Goal: Transaction & Acquisition: Purchase product/service

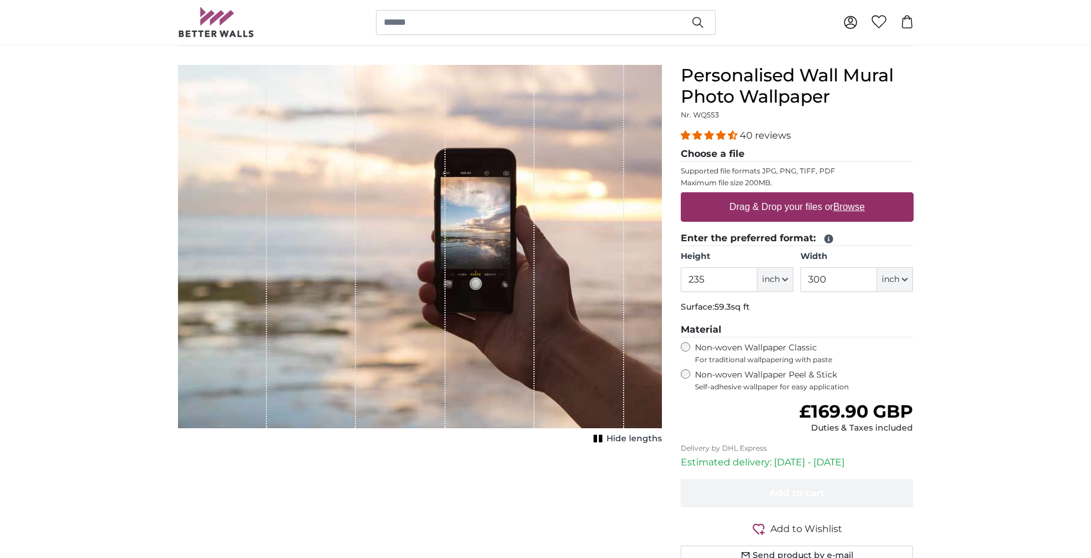
scroll to position [59, 0]
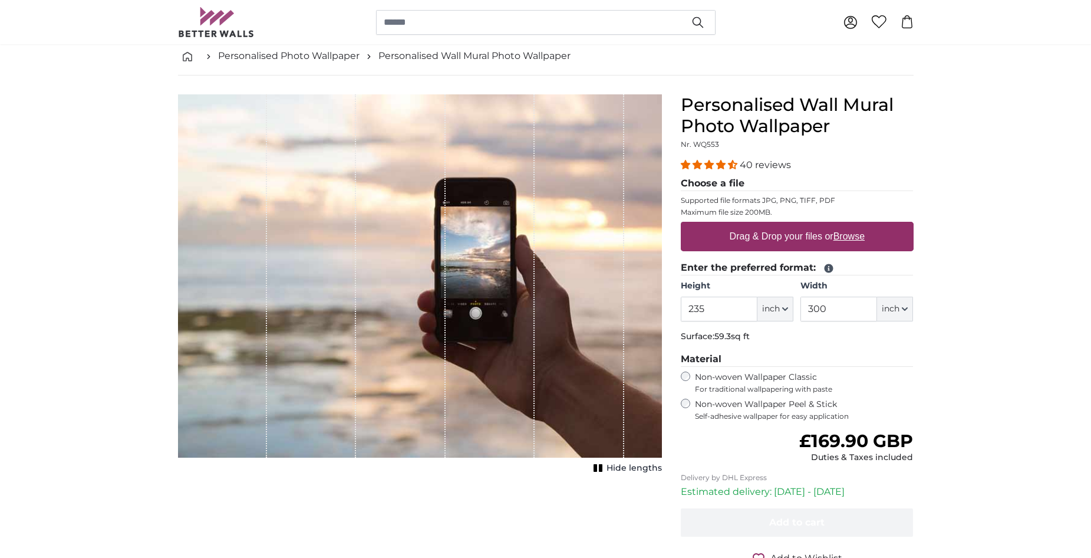
click at [858, 237] on u "Browse" at bounding box center [848, 236] width 31 height 10
click at [858, 225] on input "Drag & Drop your files or Browse" at bounding box center [797, 224] width 233 height 4
type input "**********"
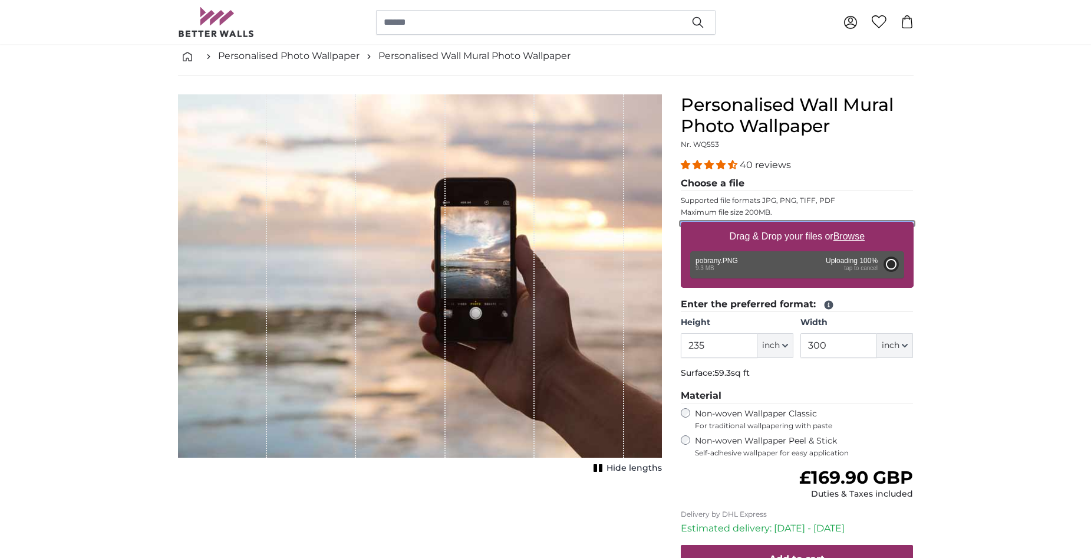
type input "80"
type input "102.4"
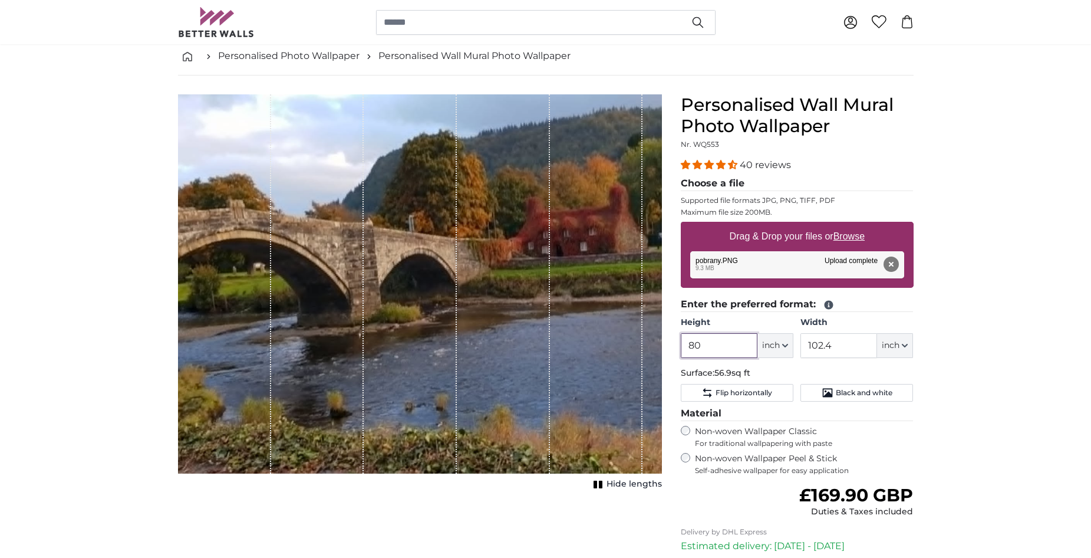
click at [722, 347] on input "80" at bounding box center [719, 345] width 77 height 25
type input "8"
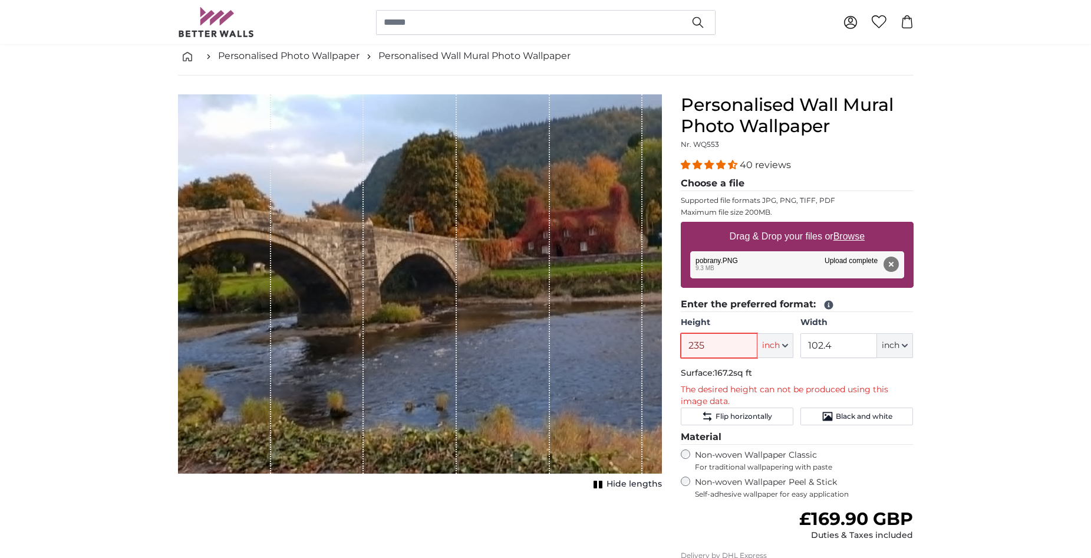
type input "235"
click at [835, 341] on input "102.4" at bounding box center [838, 345] width 77 height 25
click at [832, 344] on input "102.4" at bounding box center [838, 345] width 77 height 25
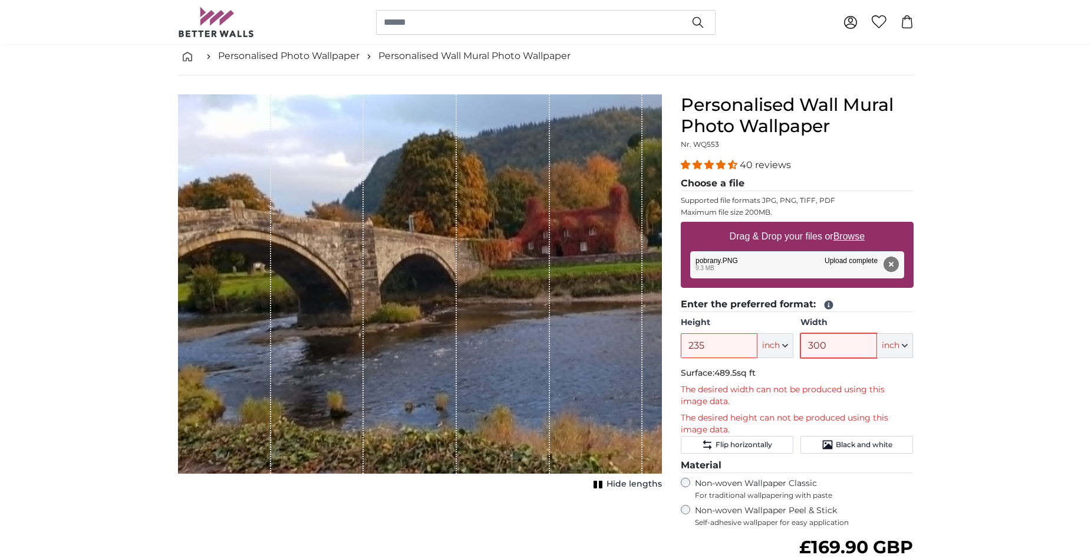
type input "300"
click at [850, 236] on u "Browse" at bounding box center [848, 236] width 31 height 10
click at [850, 225] on input "Drag & Drop your files or Browse" at bounding box center [797, 224] width 233 height 4
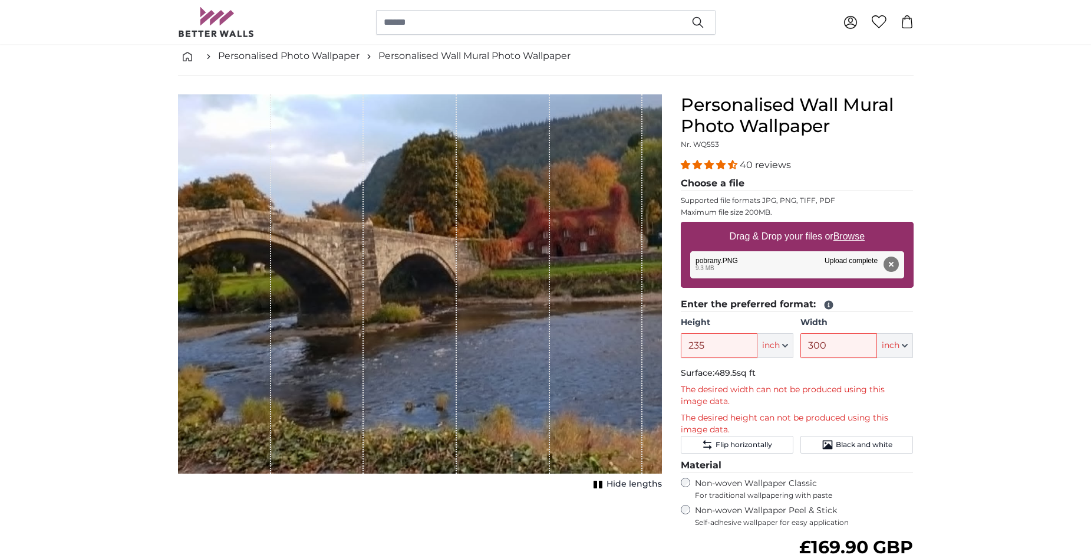
click at [786, 341] on button "inch" at bounding box center [775, 345] width 36 height 25
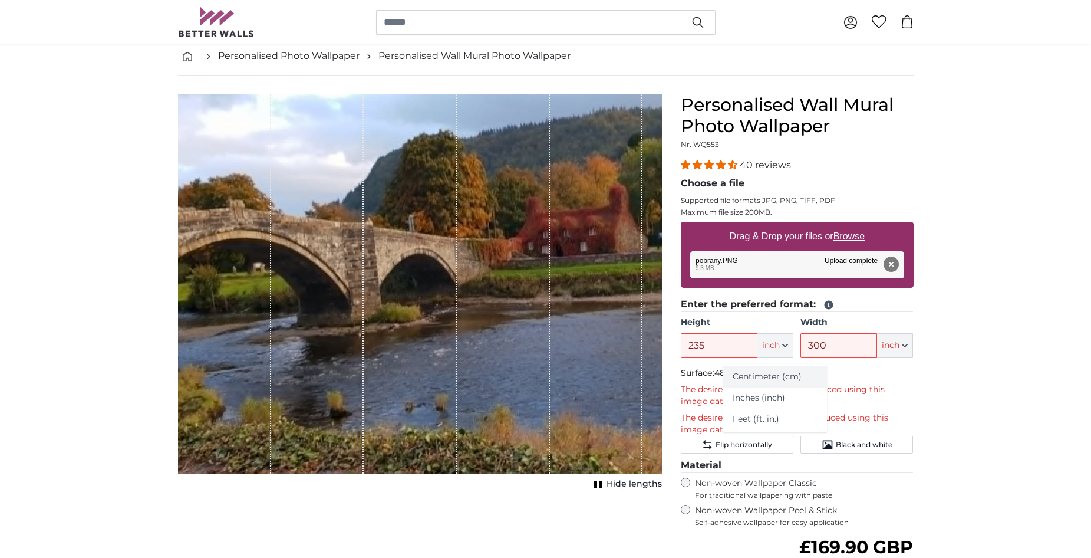
click at [769, 378] on link "Centimeter (cm)" at bounding box center [775, 376] width 104 height 21
type input "203.2"
type input "260.1"
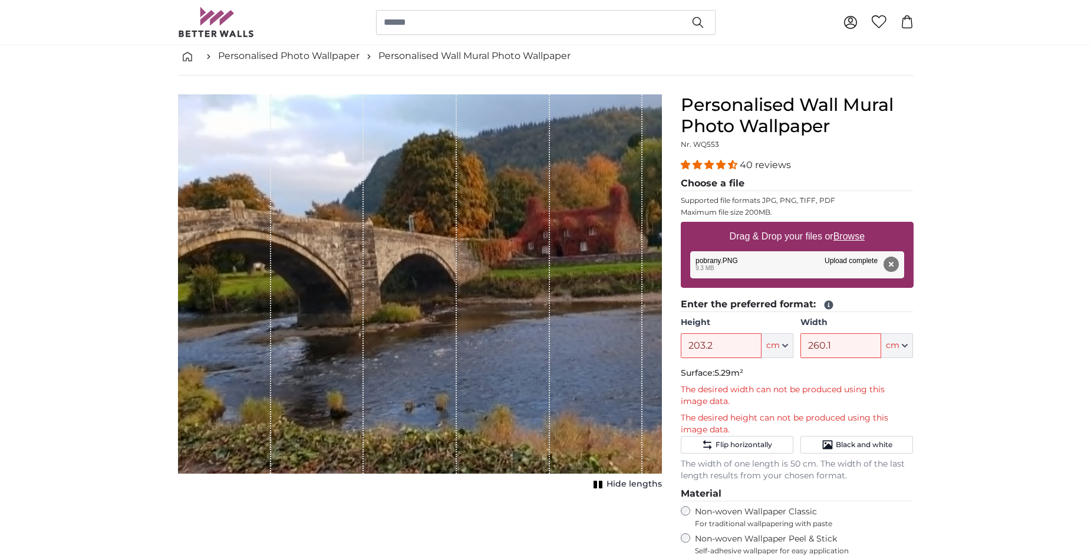
click at [769, 378] on p "Surface: 5.29m²" at bounding box center [797, 373] width 233 height 12
click at [703, 350] on input "203.2" at bounding box center [721, 345] width 81 height 25
click at [705, 349] on input "203.2" at bounding box center [721, 345] width 81 height 25
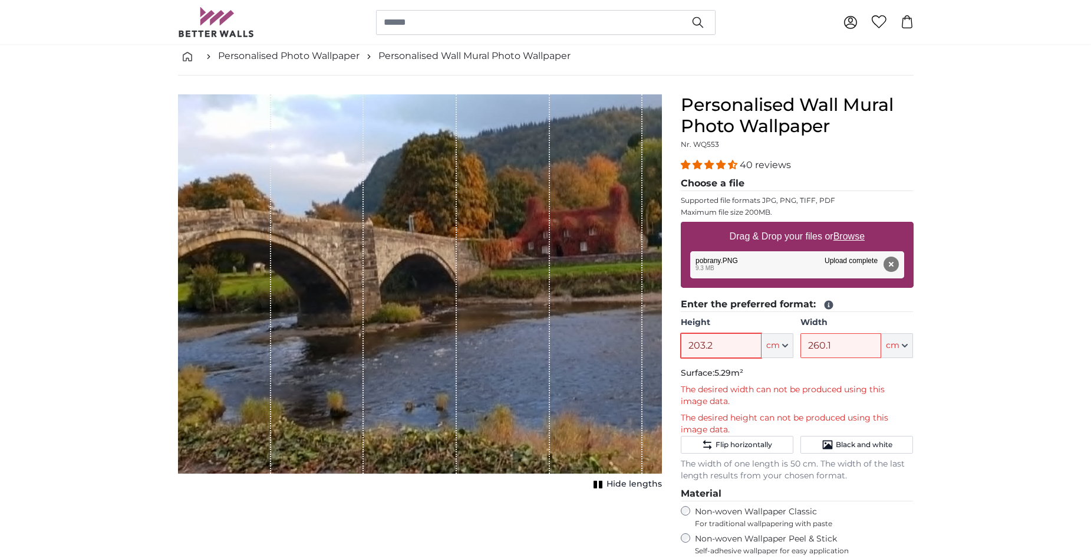
click at [705, 349] on input "203.2" at bounding box center [721, 345] width 81 height 25
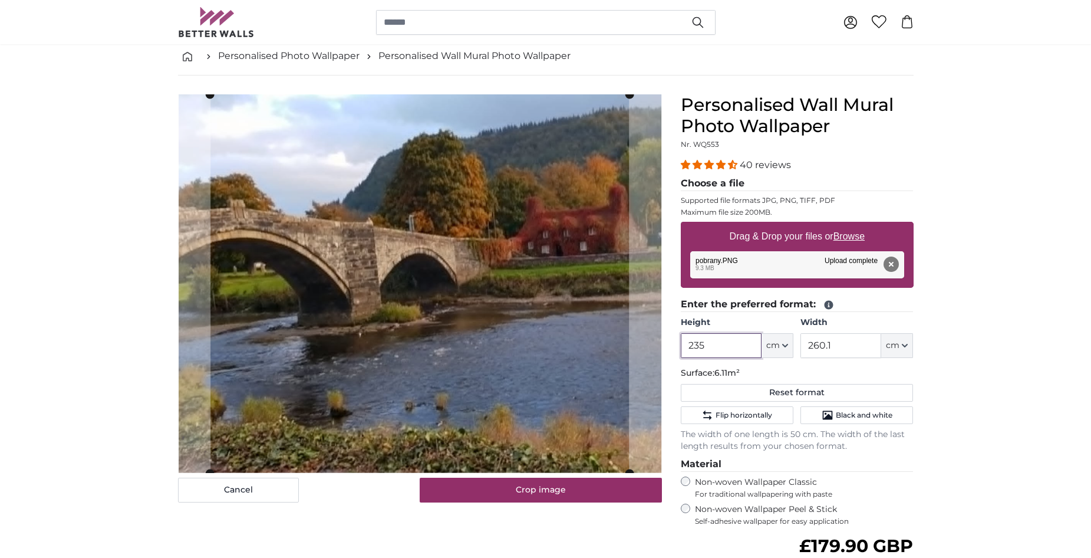
type input "235"
click at [813, 345] on input "260.1" at bounding box center [840, 345] width 81 height 25
click at [835, 345] on input "260.1" at bounding box center [840, 345] width 81 height 25
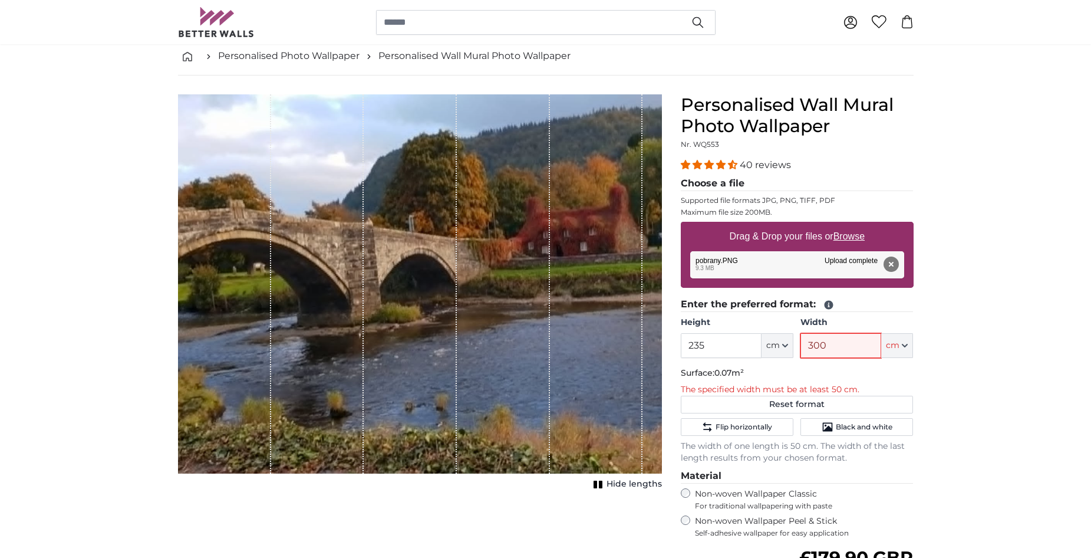
type input "300"
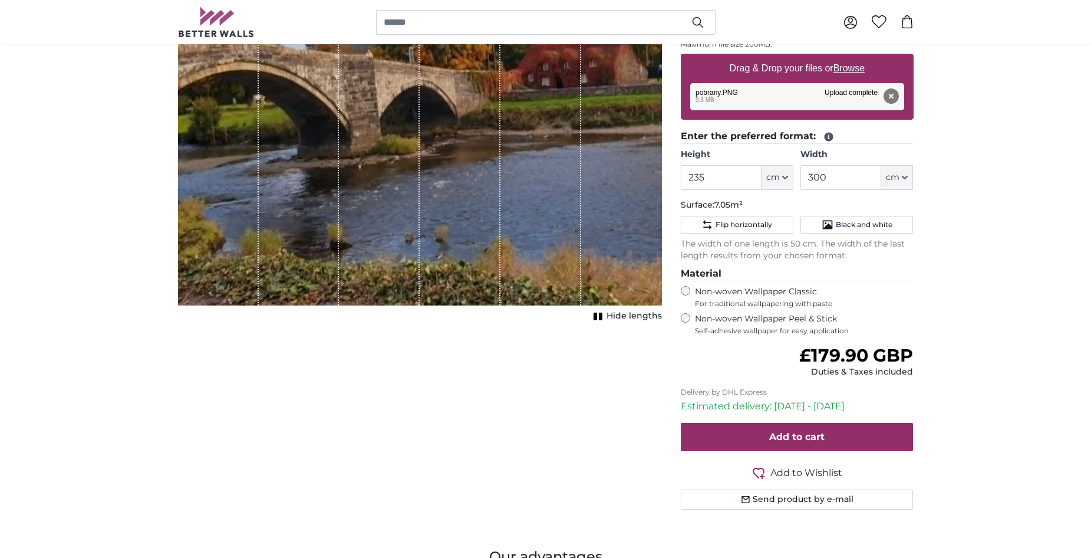
scroll to position [295, 0]
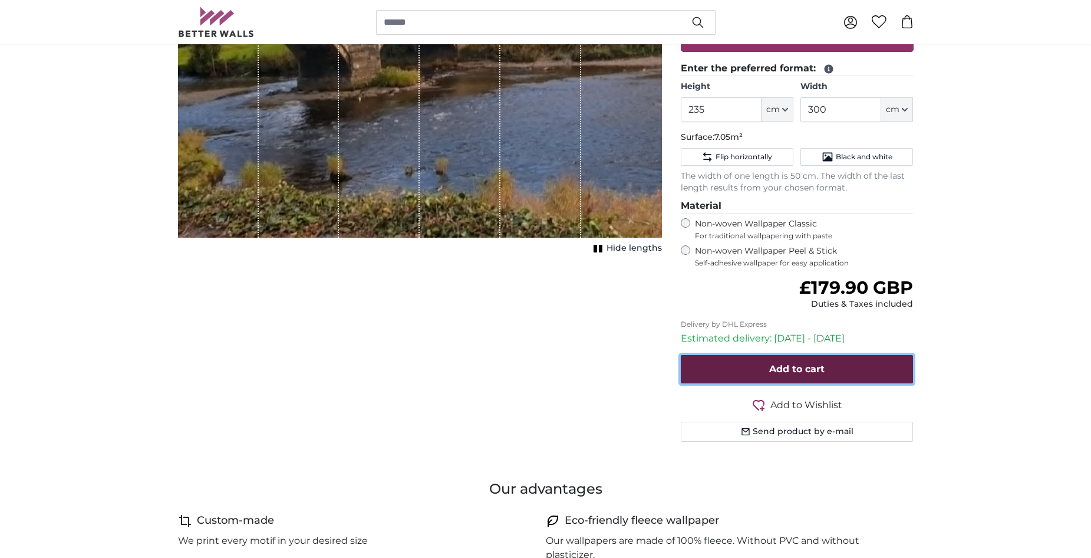
click at [792, 365] on span "Add to cart" at bounding box center [796, 368] width 55 height 11
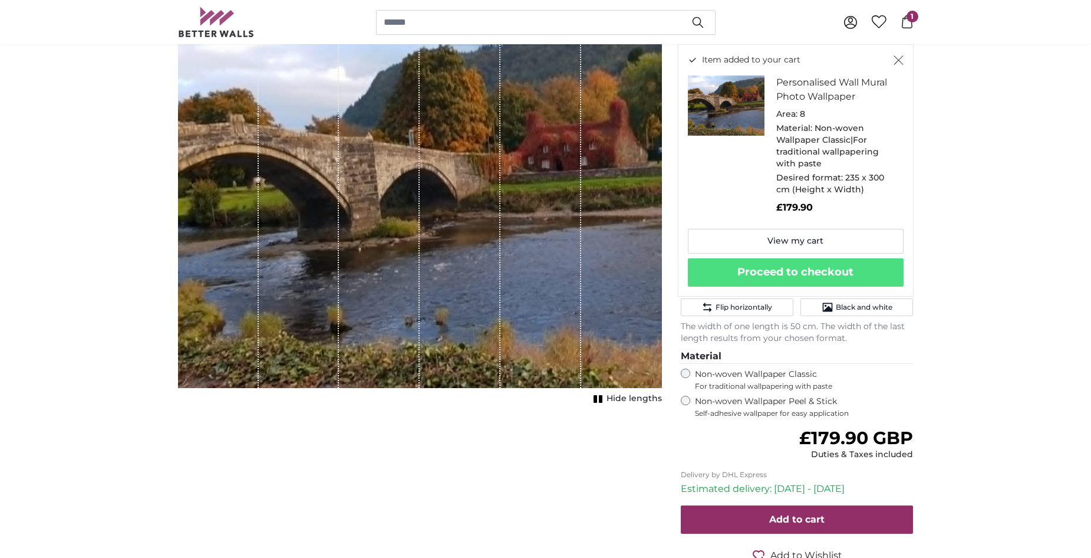
scroll to position [118, 0]
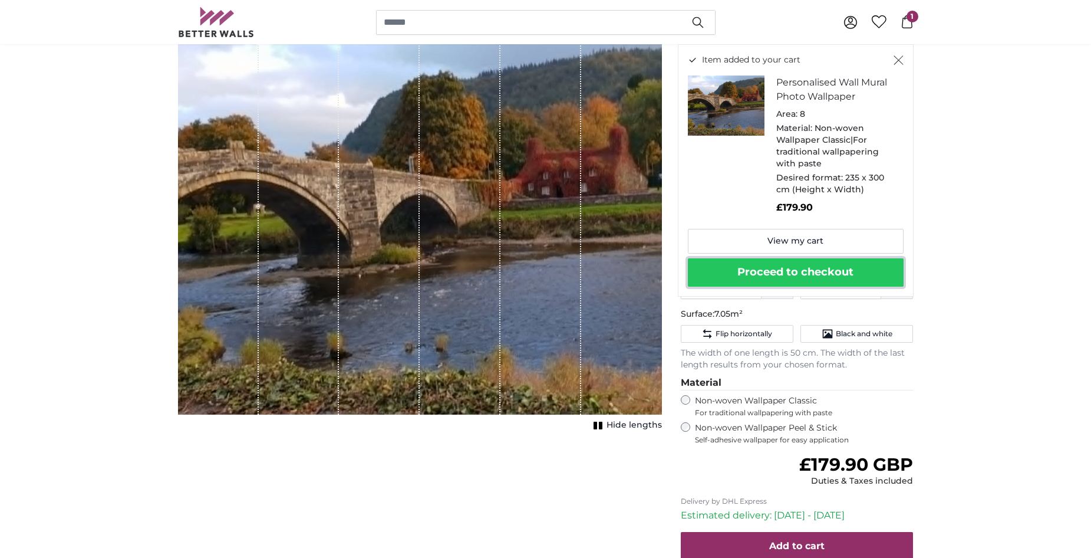
click at [788, 269] on button "Proceed to checkout" at bounding box center [796, 272] width 216 height 28
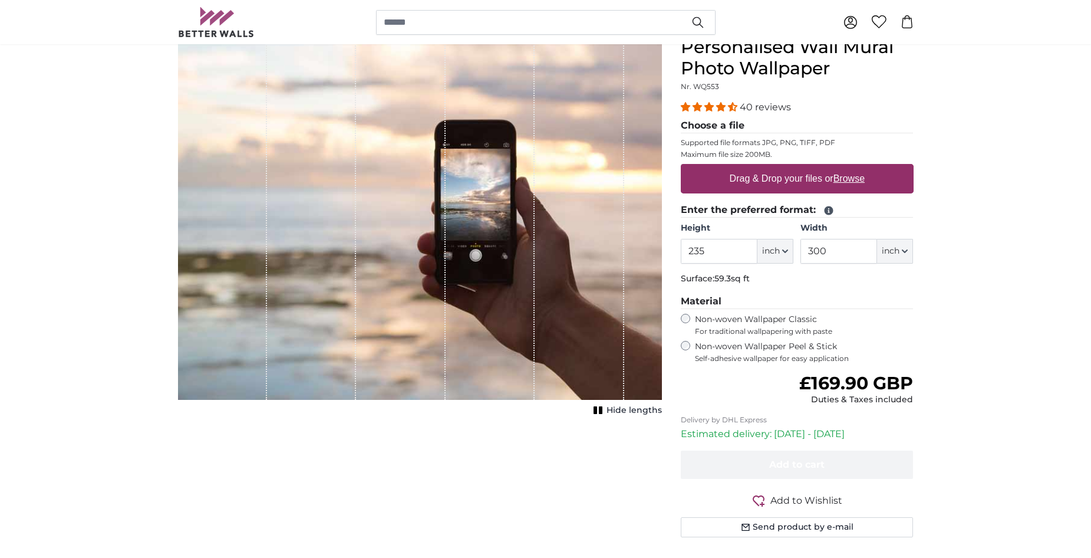
scroll to position [117, 0]
click at [773, 347] on label "Non-woven Wallpaper Peel & Stick Self-adhesive wallpaper for easy application" at bounding box center [804, 352] width 219 height 22
drag, startPoint x: 855, startPoint y: 360, endPoint x: 696, endPoint y: 349, distance: 158.9
click at [696, 349] on label "Non-woven Wallpaper Peel & Stick Self-adhesive wallpaper for easy application" at bounding box center [804, 352] width 219 height 22
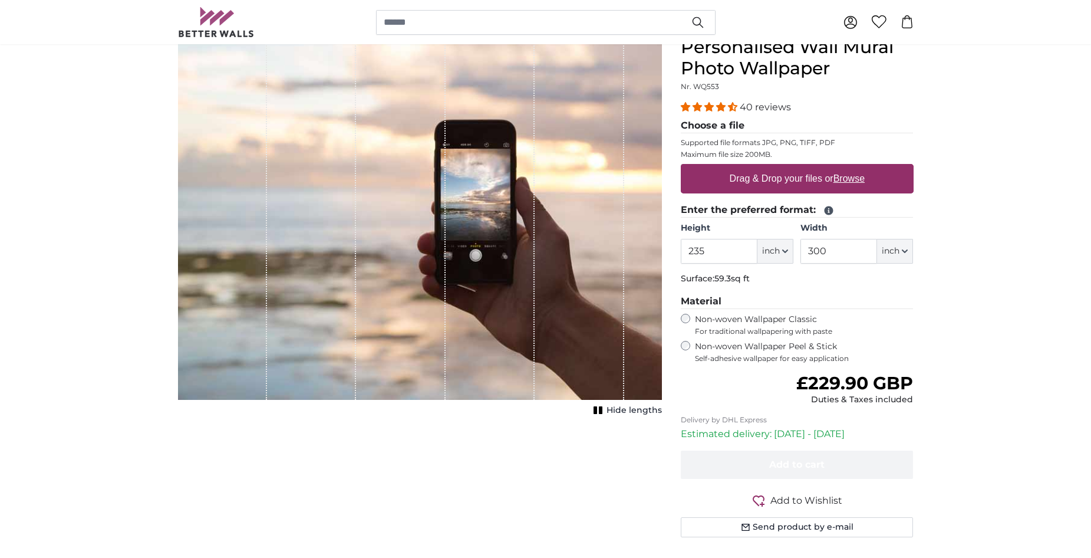
copy label "Non-woven Wallpaper Peel & Stick Self-adhesive wallpaper for easy application"
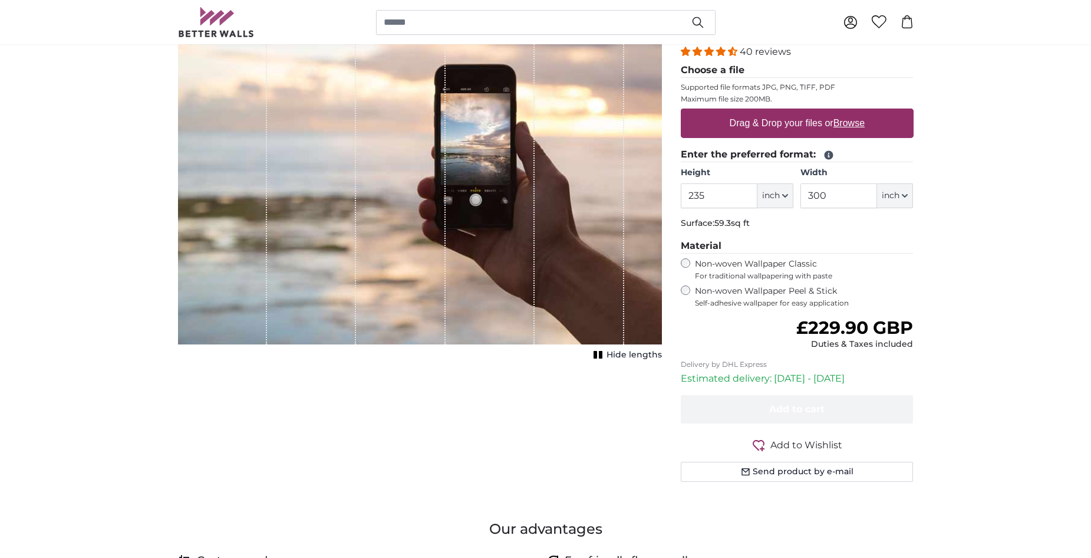
scroll to position [177, 0]
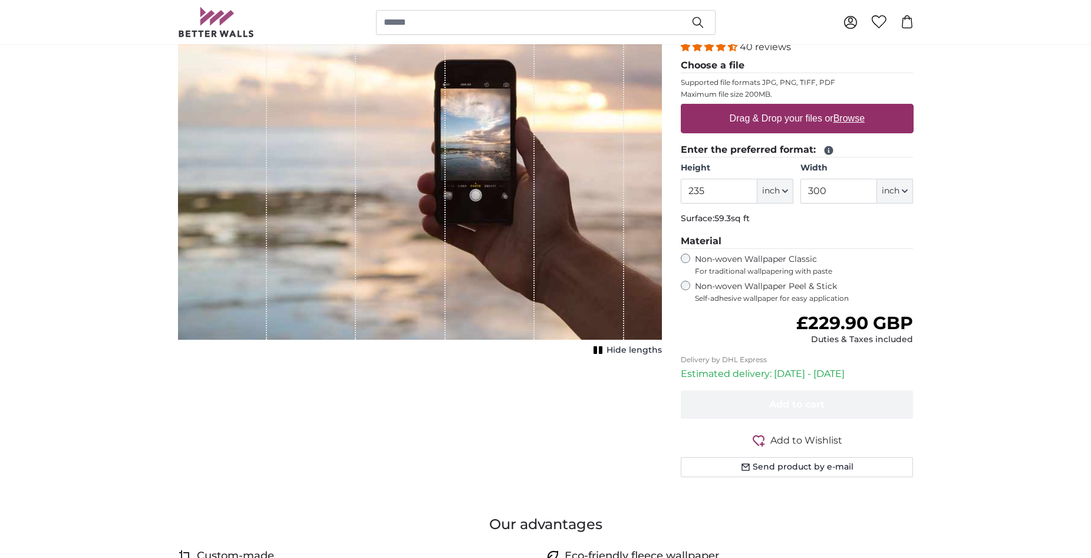
click at [859, 118] on u "Browse" at bounding box center [848, 118] width 31 height 10
click at [859, 107] on input "Drag & Drop your files or Browse" at bounding box center [797, 106] width 233 height 4
type input "**********"
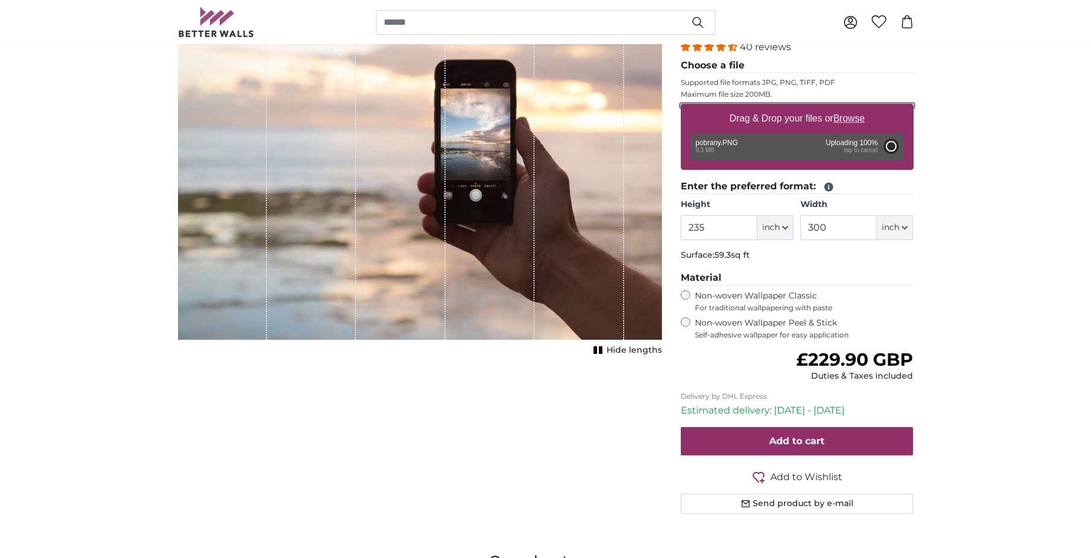
type input "80"
type input "102.4"
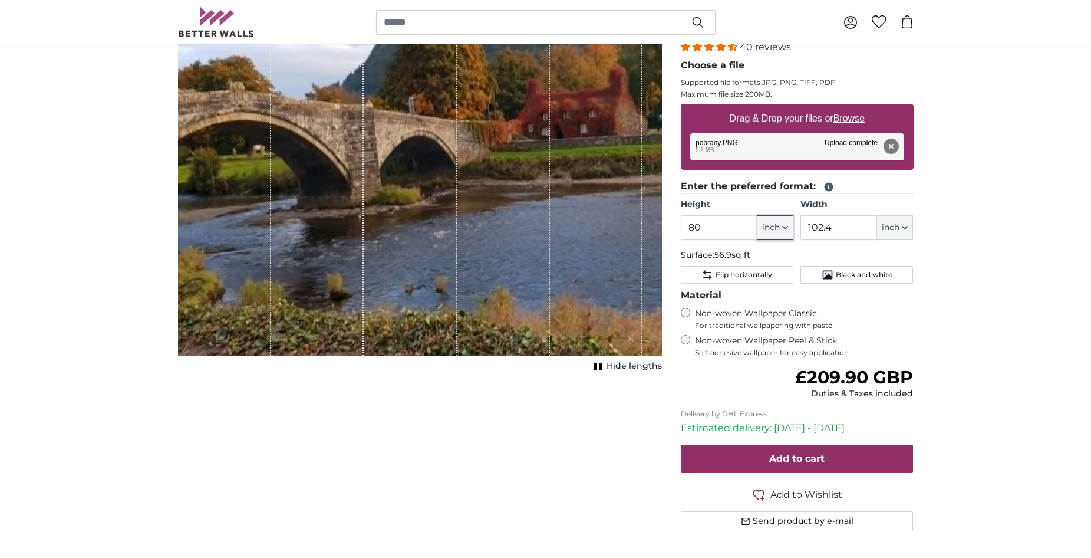
click at [786, 229] on icon "button" at bounding box center [785, 227] width 5 height 2
click at [770, 257] on link "Centimeter (cm)" at bounding box center [775, 258] width 104 height 21
type input "203.2"
type input "260.1"
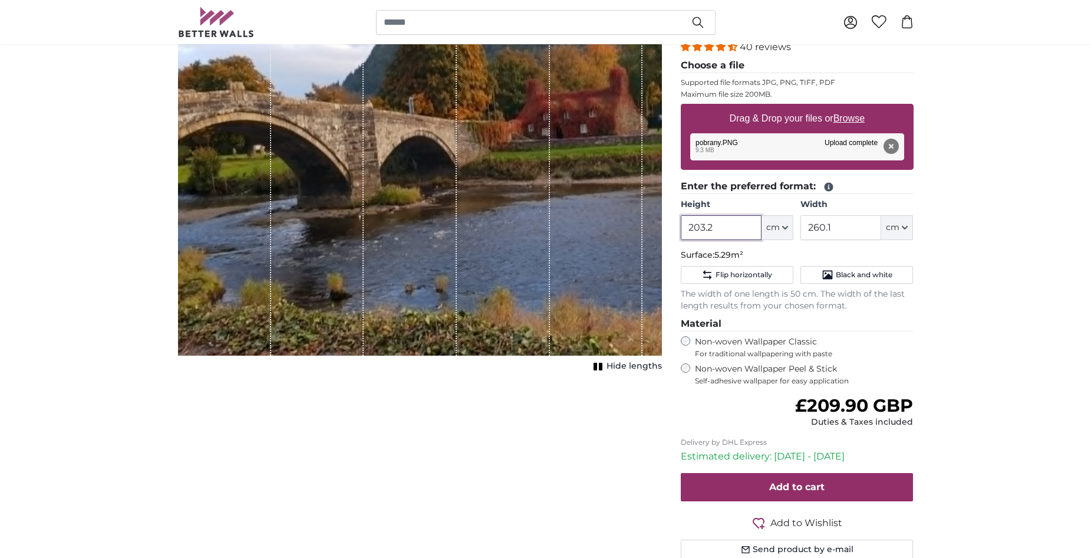
drag, startPoint x: 726, startPoint y: 235, endPoint x: 695, endPoint y: 229, distance: 31.7
click at [704, 230] on input "203.2" at bounding box center [721, 227] width 81 height 25
drag, startPoint x: 695, startPoint y: 229, endPoint x: 688, endPoint y: 230, distance: 7.1
click at [688, 230] on input "203.2" at bounding box center [721, 227] width 81 height 25
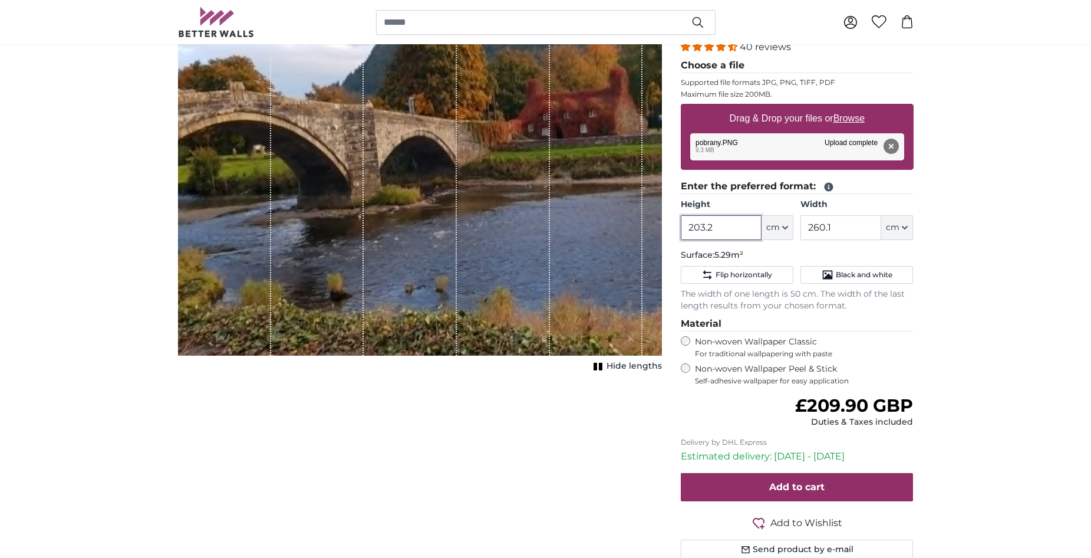
click at [711, 224] on input "203.2" at bounding box center [721, 227] width 81 height 25
click at [705, 227] on input "203.2" at bounding box center [721, 227] width 81 height 25
click at [703, 227] on input "203.2" at bounding box center [721, 227] width 81 height 25
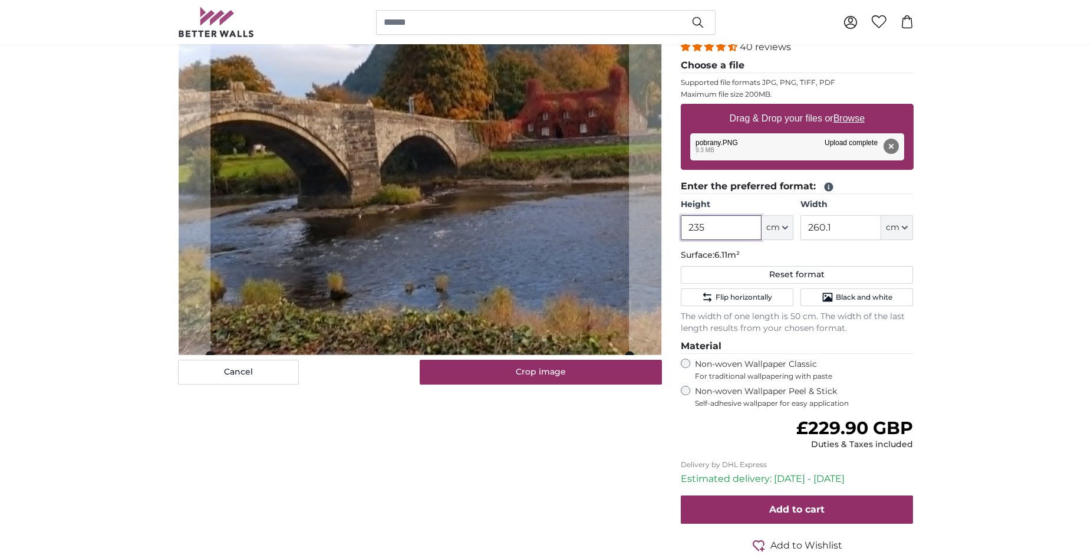
type input "235"
click at [812, 226] on input "260.1" at bounding box center [840, 227] width 81 height 25
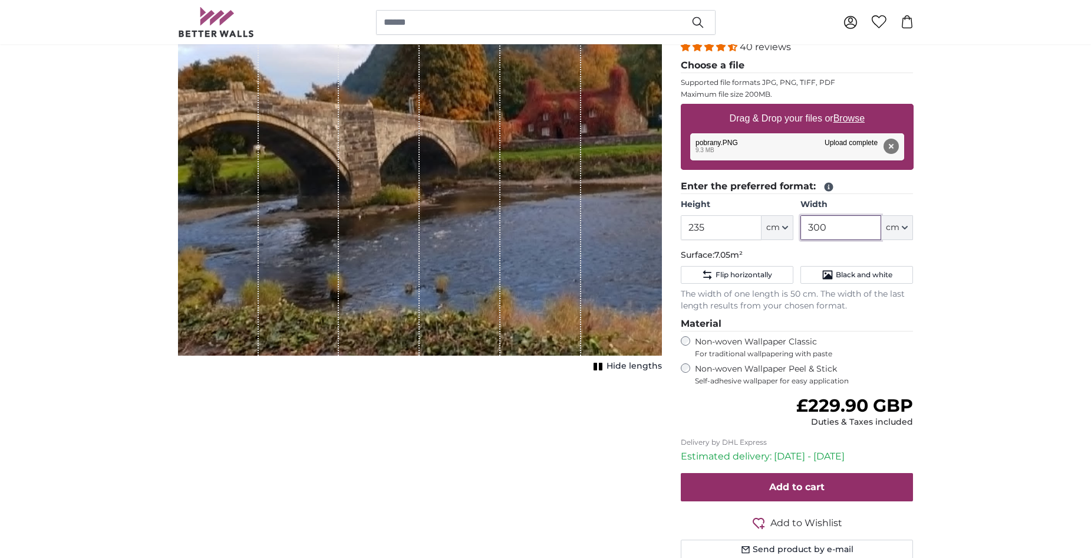
type input "300"
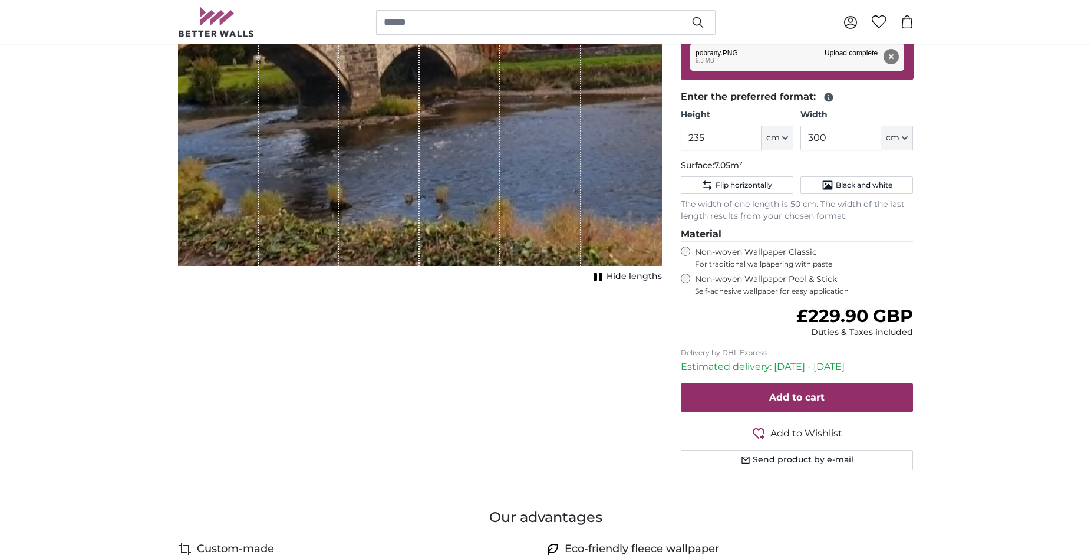
scroll to position [295, 0]
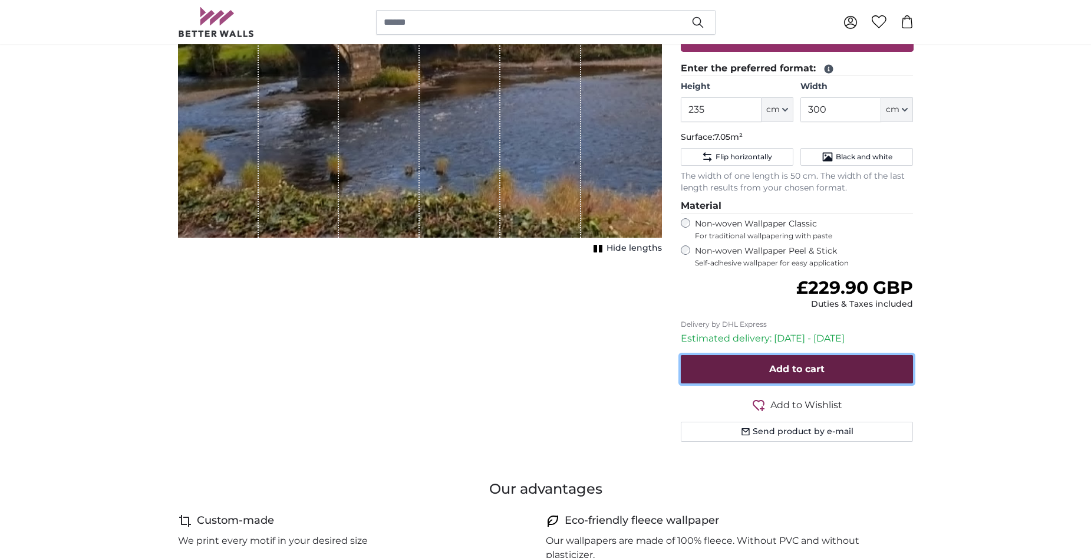
click at [797, 365] on span "Add to cart" at bounding box center [796, 368] width 55 height 11
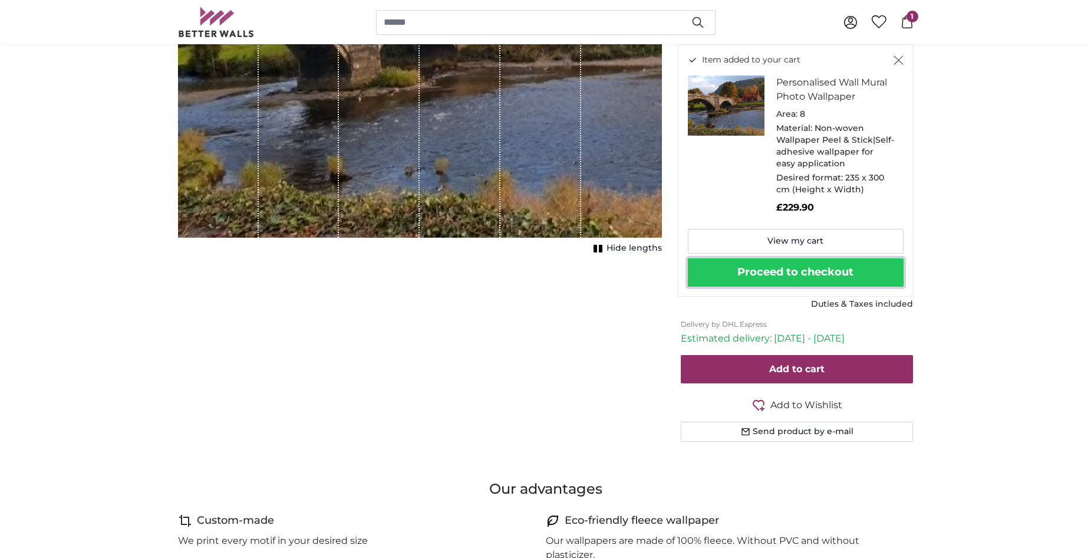
click at [791, 270] on button "Proceed to checkout" at bounding box center [796, 272] width 216 height 28
